Goal: Transaction & Acquisition: Purchase product/service

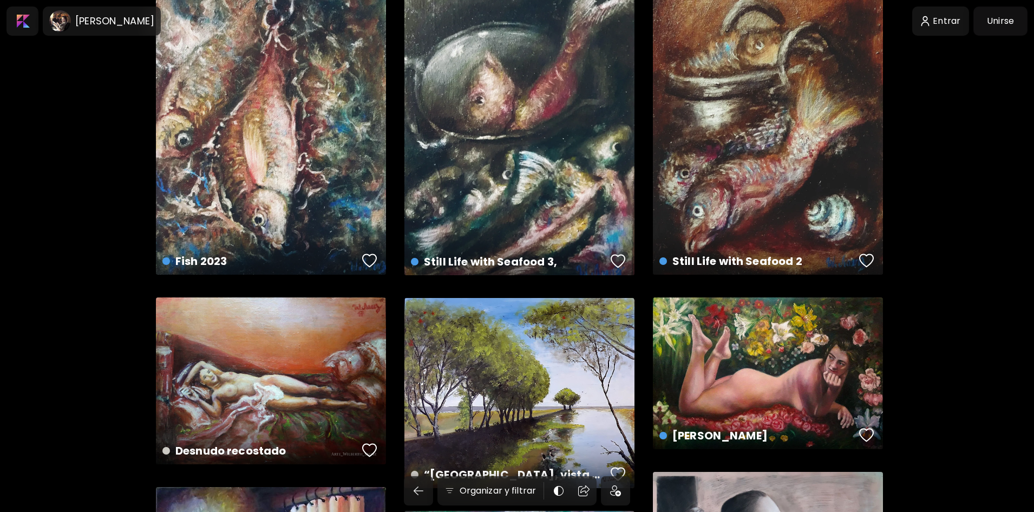
scroll to position [162, 0]
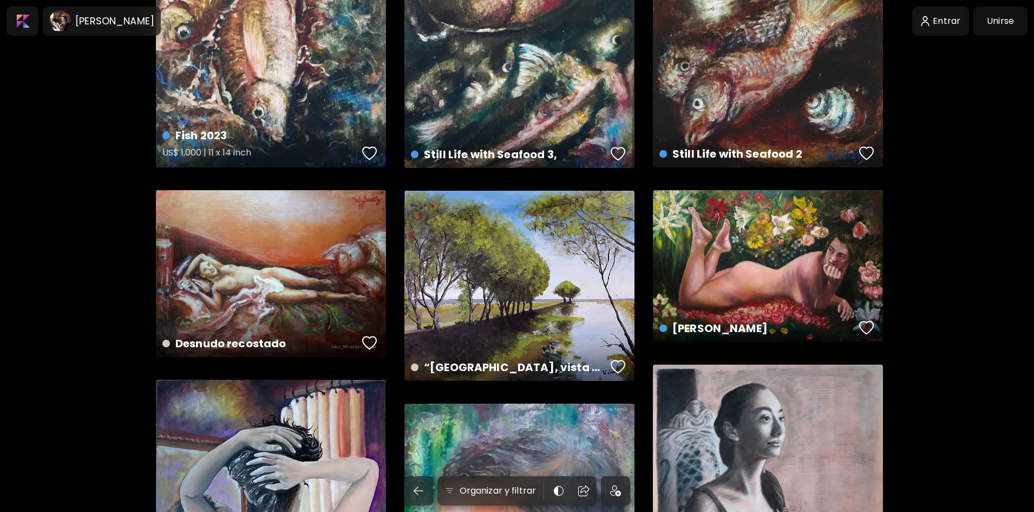
click at [311, 112] on div "Fish 2023 US$ 1,000 | 11 x 14 inch" at bounding box center [271, 23] width 230 height 287
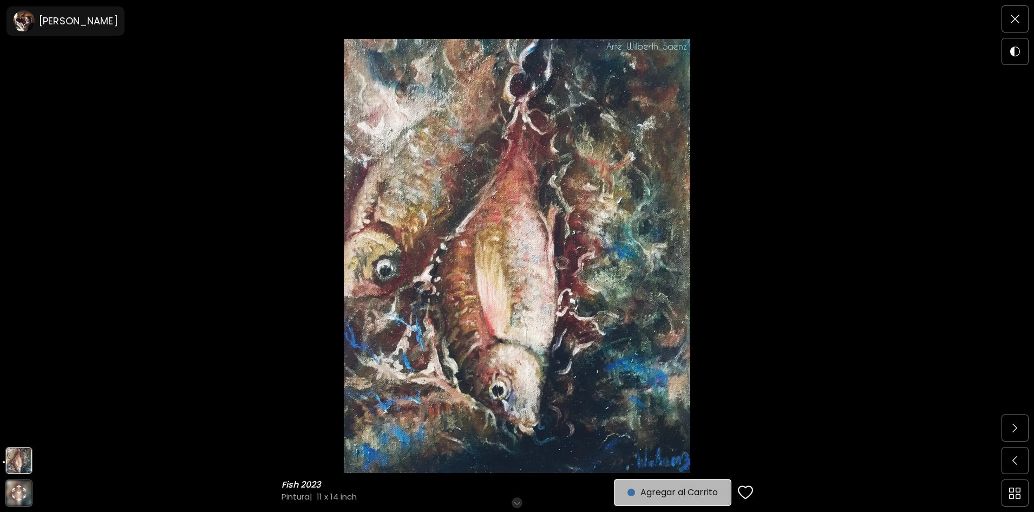
click at [664, 494] on span "Agregar al Carrito" at bounding box center [672, 492] width 90 height 13
click at [693, 488] on span "Realizar compra" at bounding box center [673, 492] width 89 height 13
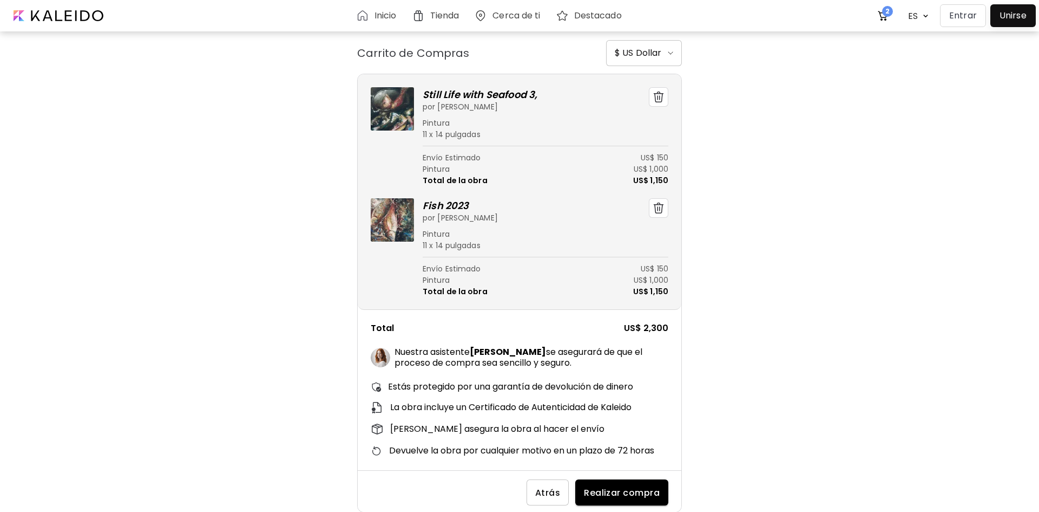
scroll to position [4, 0]
click at [596, 493] on span "Realizar compra" at bounding box center [622, 491] width 76 height 11
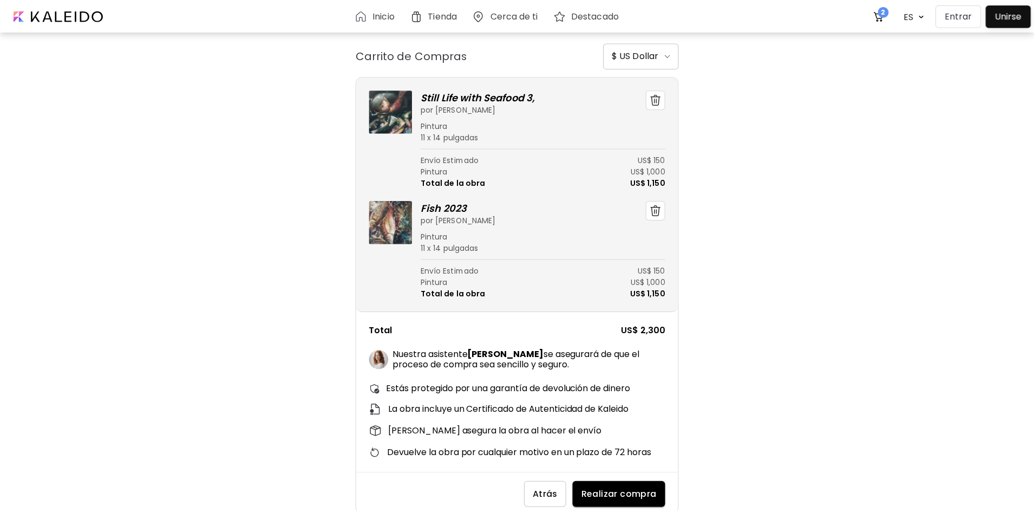
scroll to position [0, 0]
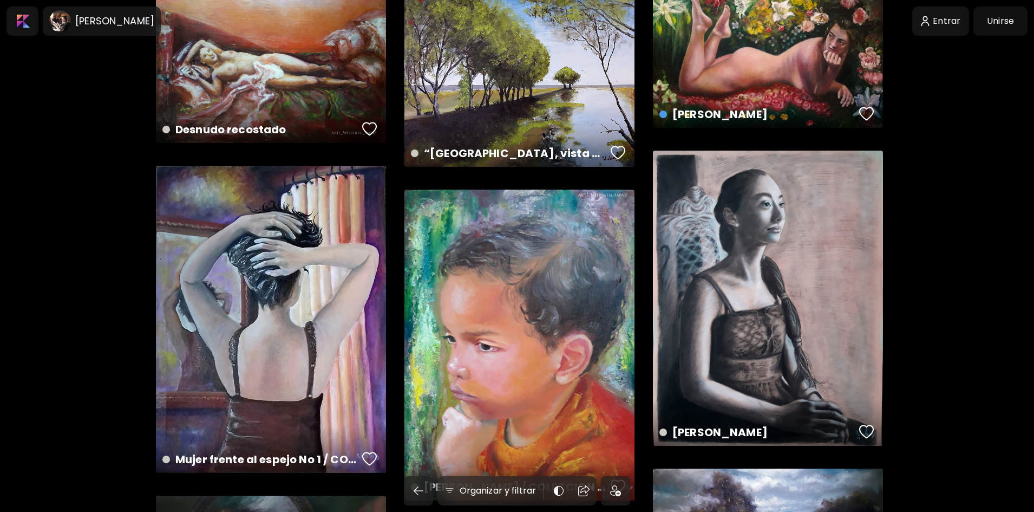
scroll to position [433, 0]
